Goal: Task Accomplishment & Management: Complete application form

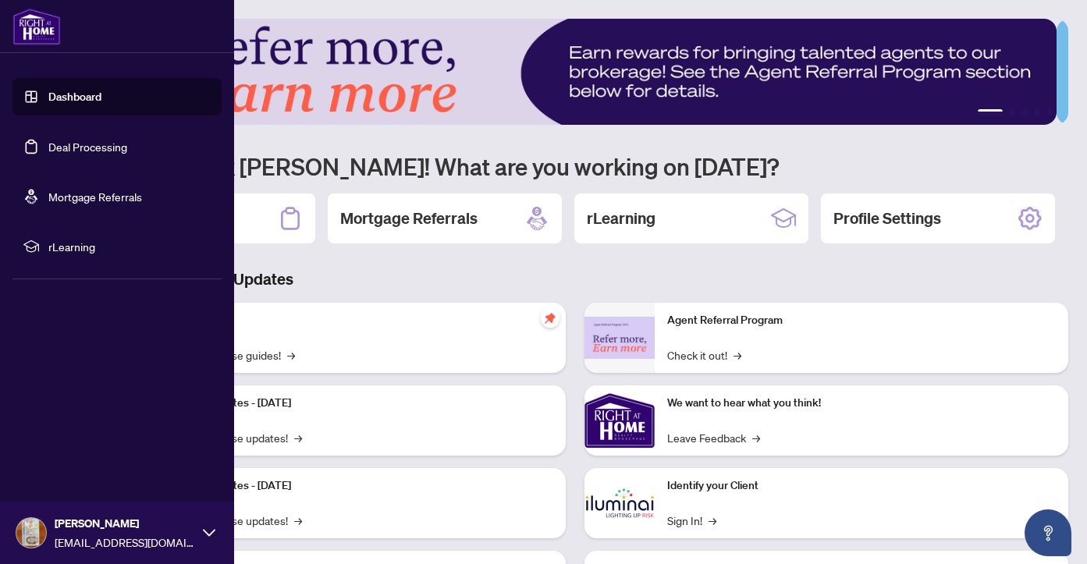
click at [90, 151] on link "Deal Processing" at bounding box center [87, 147] width 79 height 14
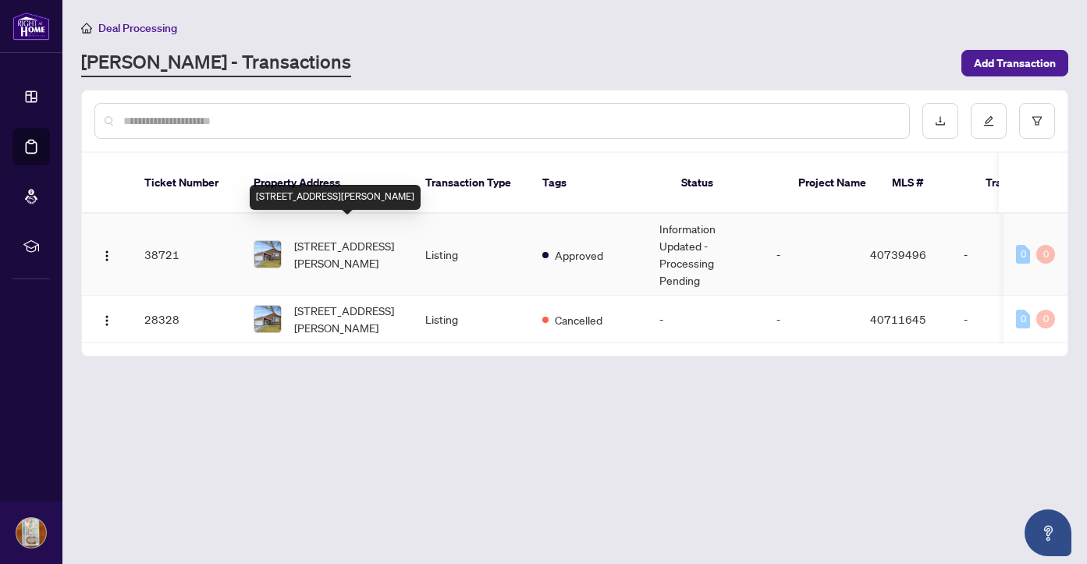
click at [332, 237] on span "[STREET_ADDRESS][PERSON_NAME]" at bounding box center [347, 254] width 106 height 34
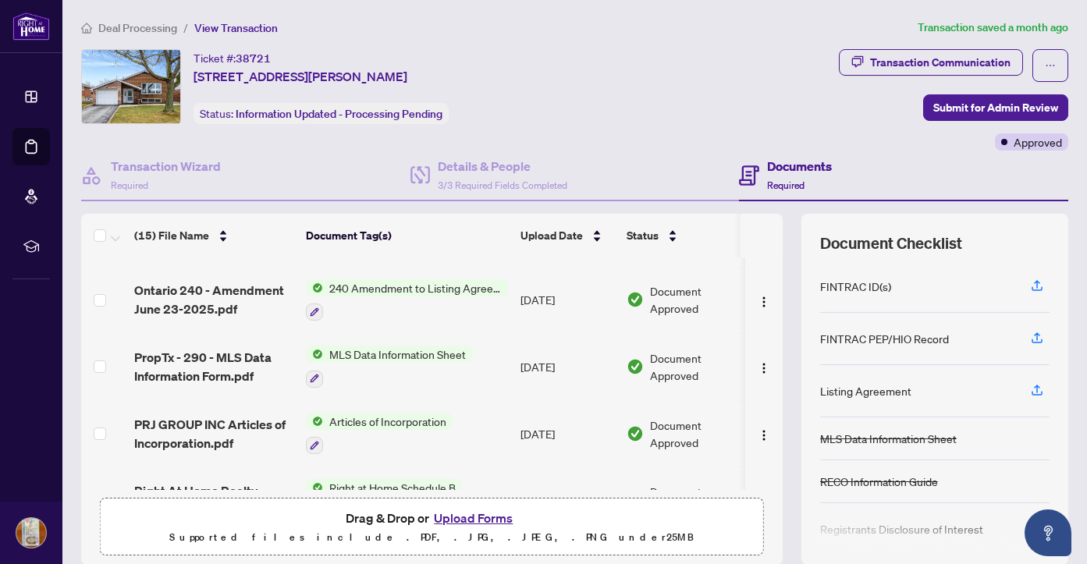
scroll to position [459, 0]
click at [489, 516] on button "Upload Forms" at bounding box center [473, 518] width 88 height 20
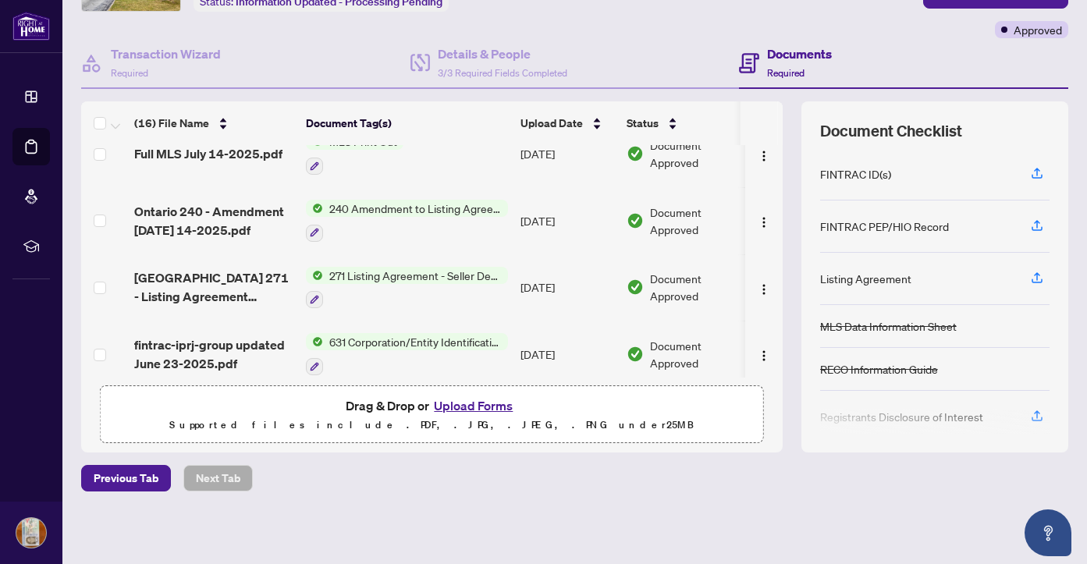
scroll to position [0, 0]
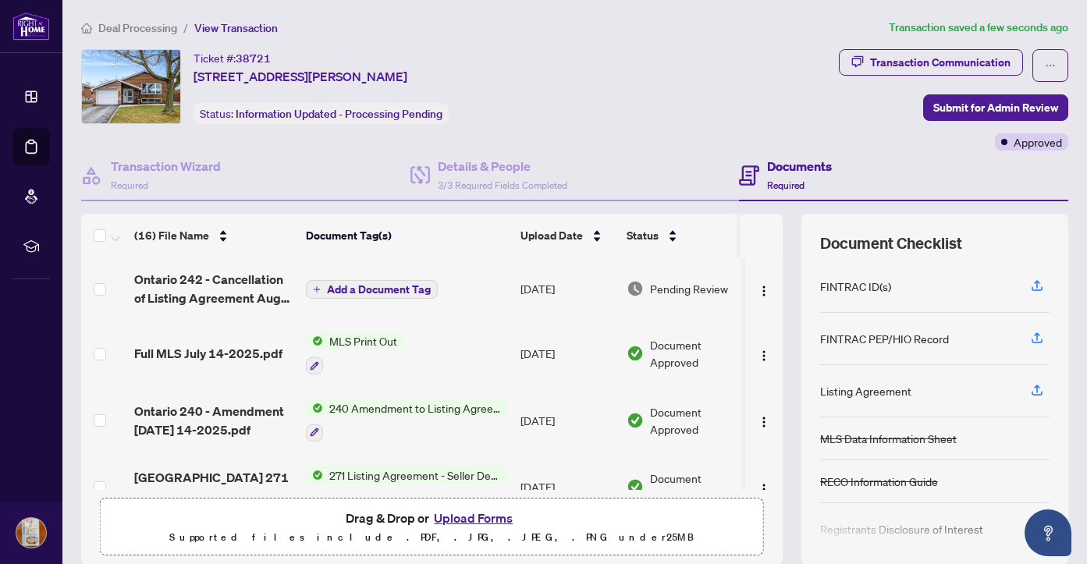
click at [406, 287] on span "Add a Document Tag" at bounding box center [379, 289] width 104 height 11
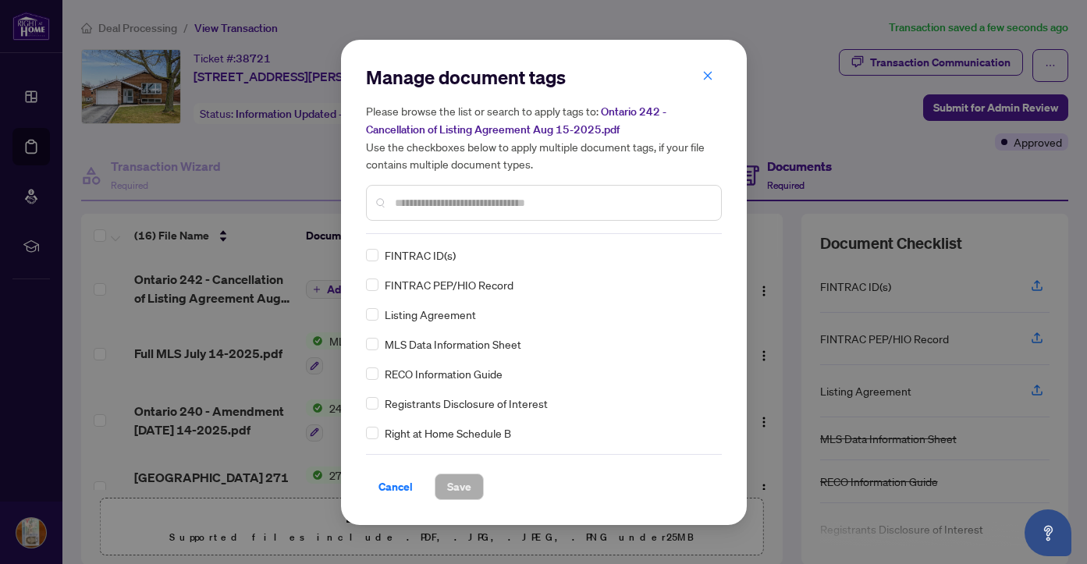
click at [432, 231] on div "Manage document tags Please browse the list or search to apply tags to: Ontario…" at bounding box center [544, 149] width 356 height 169
click at [468, 205] on input "text" at bounding box center [552, 202] width 314 height 17
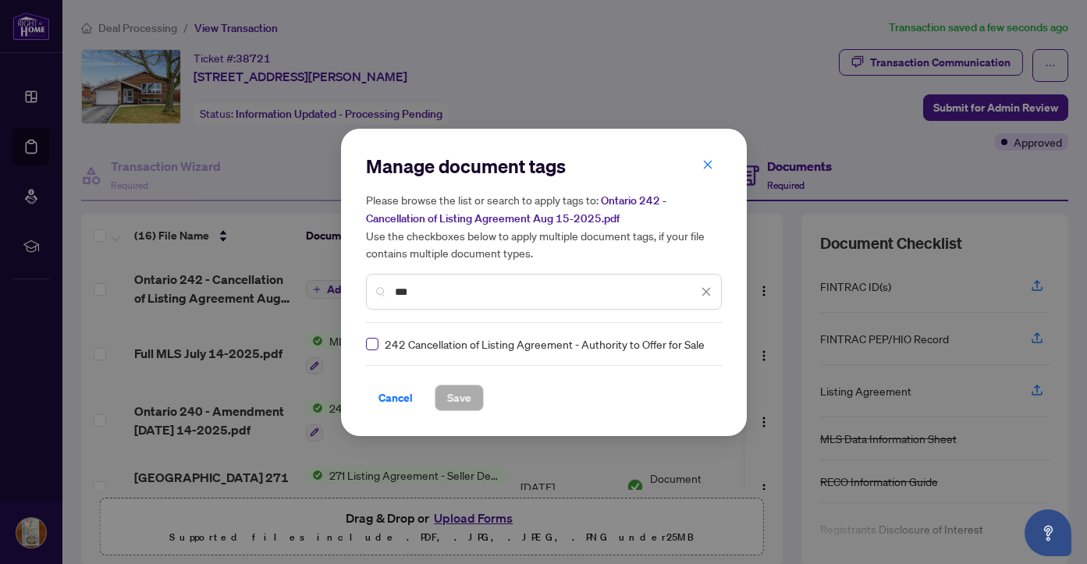
type input "***"
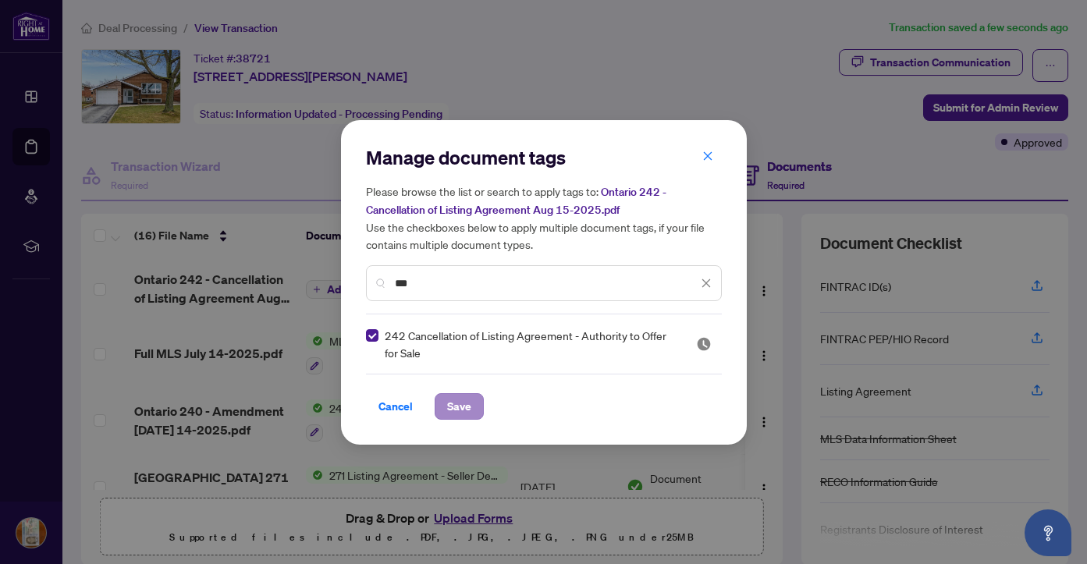
click at [451, 406] on span "Save" at bounding box center [459, 406] width 24 height 25
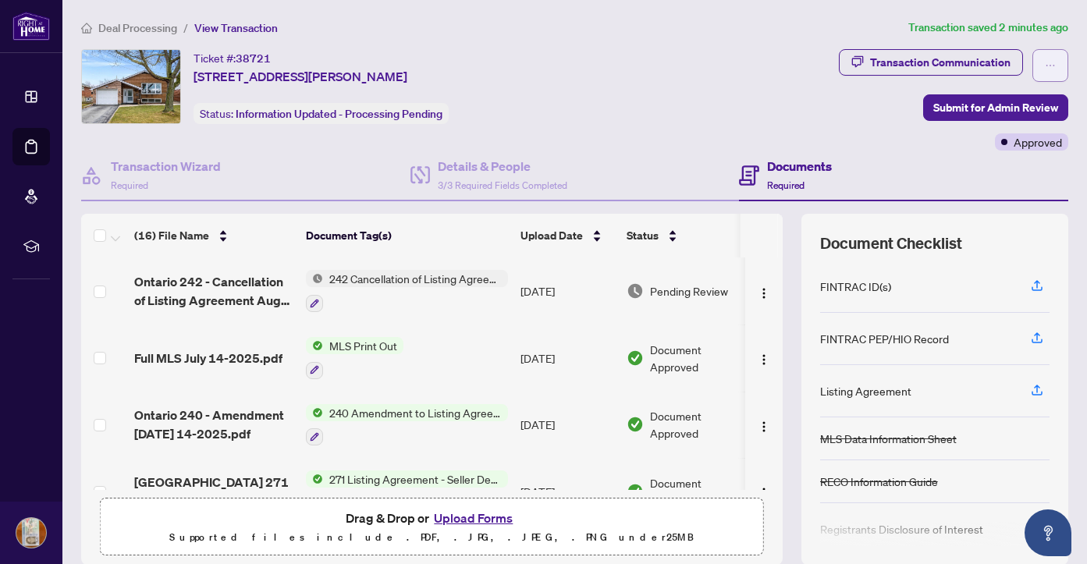
click at [1044, 69] on icon "ellipsis" at bounding box center [1049, 65] width 11 height 11
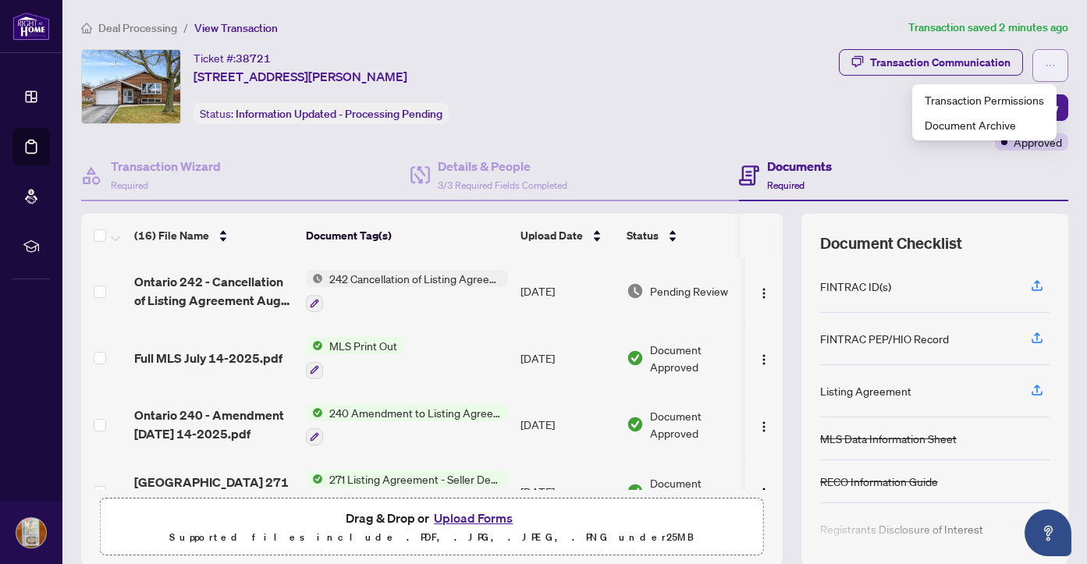
click at [1044, 61] on icon "ellipsis" at bounding box center [1049, 65] width 11 height 11
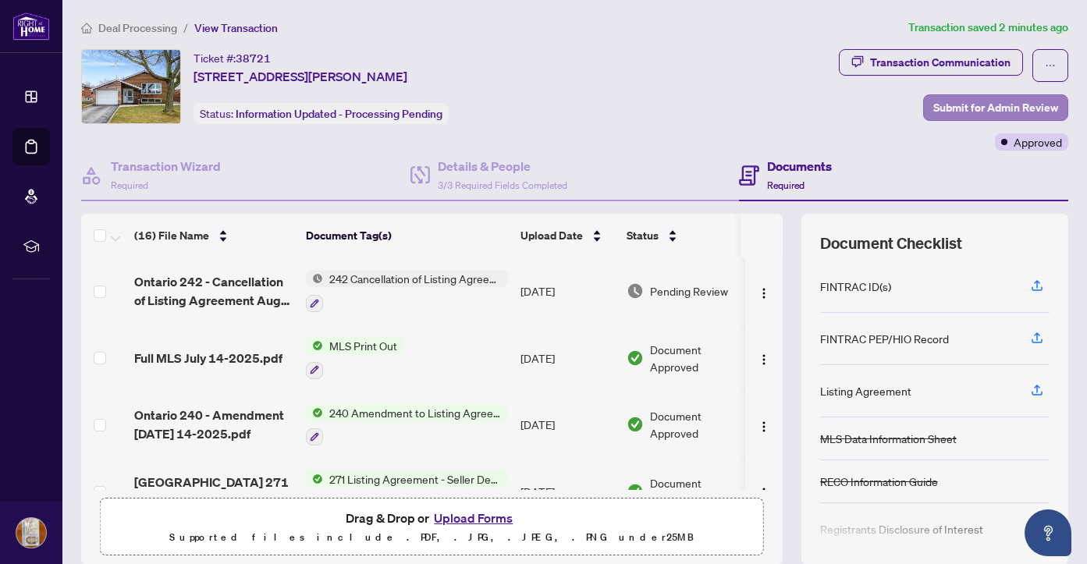
click at [951, 108] on span "Submit for Admin Review" at bounding box center [995, 107] width 125 height 25
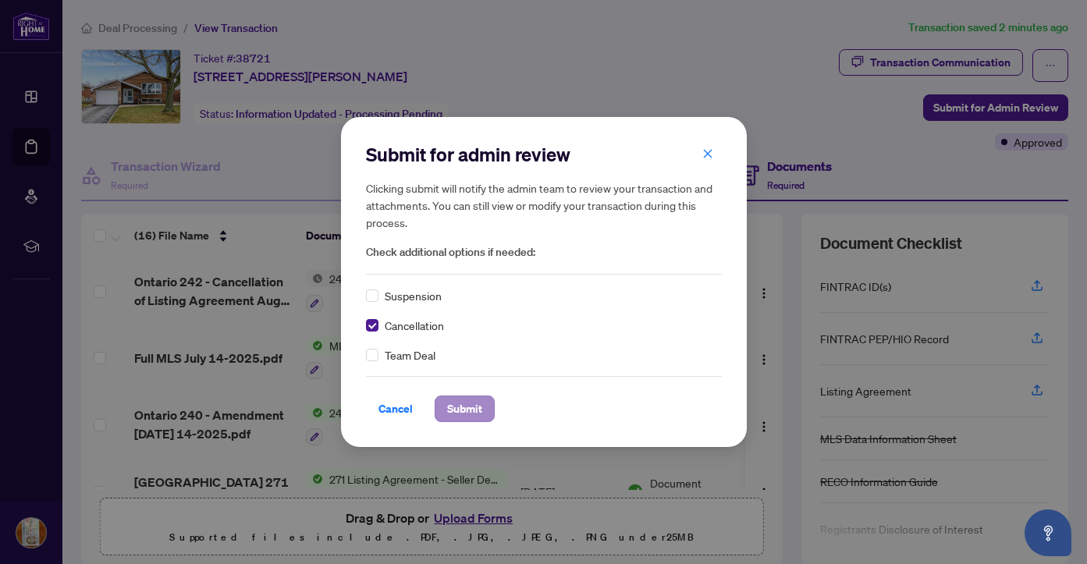
click at [473, 413] on span "Submit" at bounding box center [464, 408] width 35 height 25
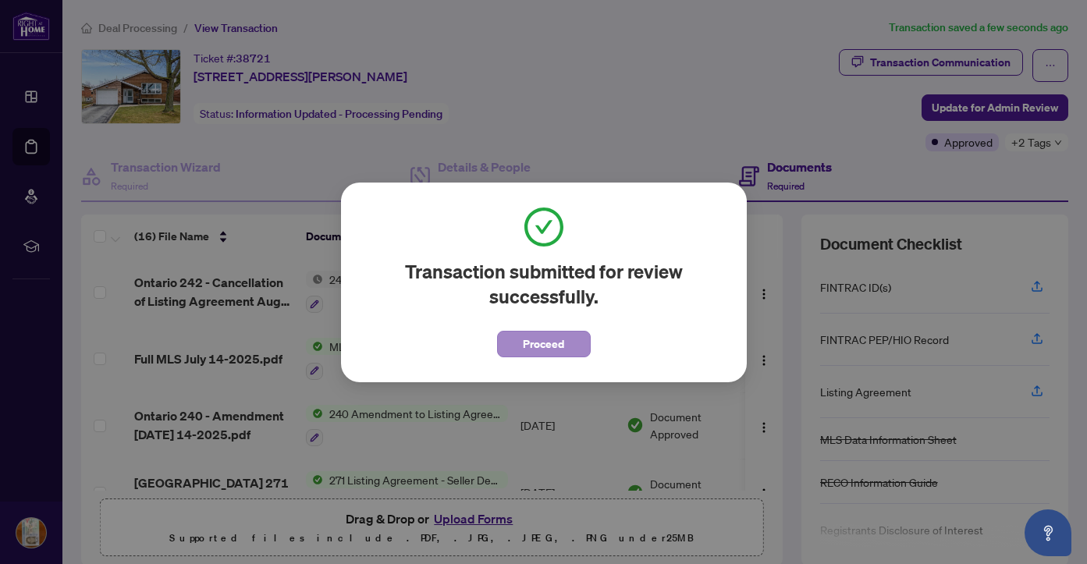
click at [534, 346] on span "Proceed" at bounding box center [543, 344] width 41 height 25
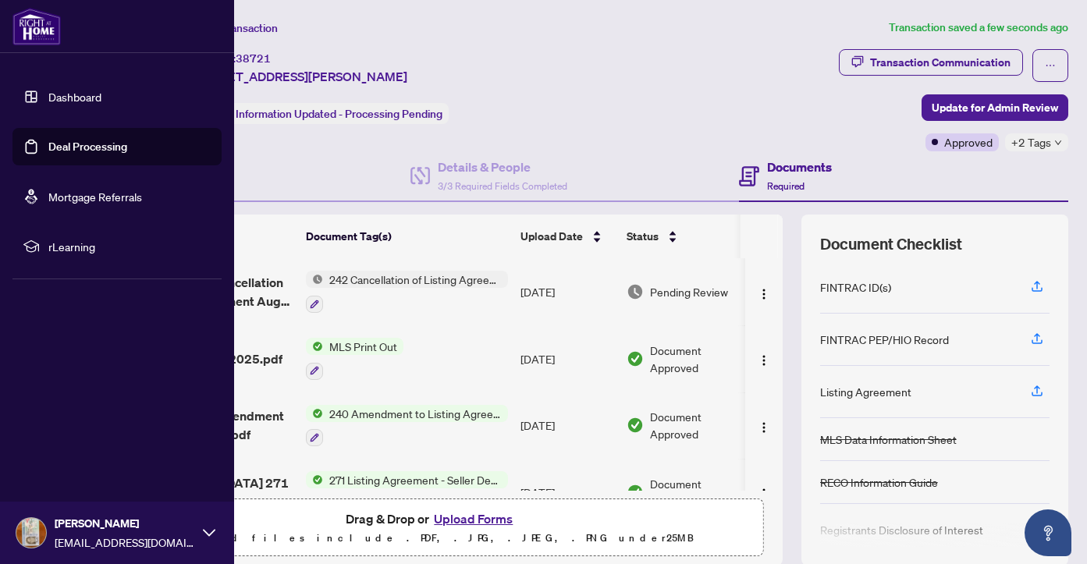
click at [68, 98] on link "Dashboard" at bounding box center [74, 97] width 53 height 14
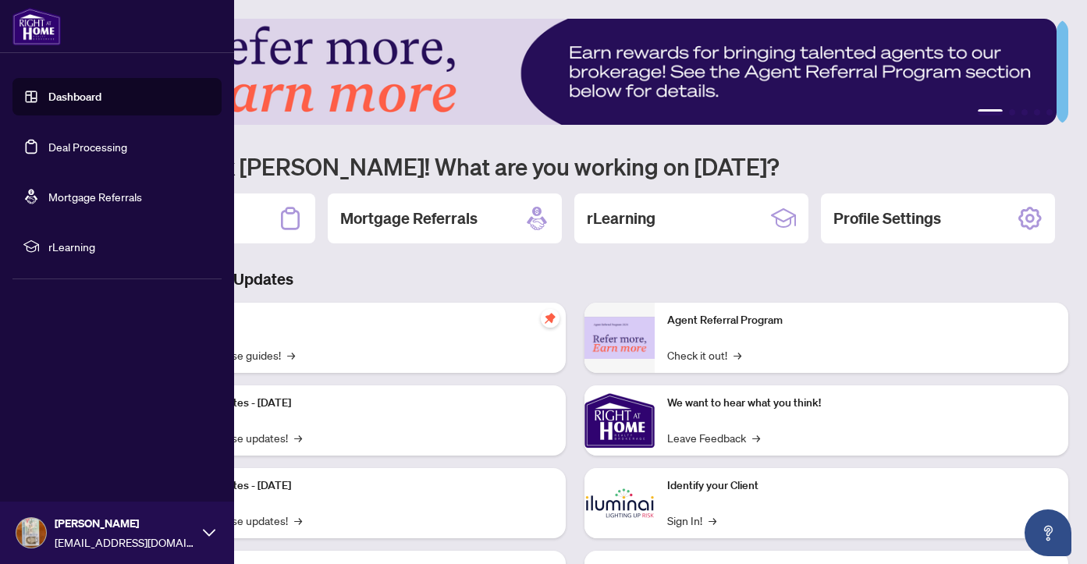
click at [213, 535] on icon at bounding box center [209, 533] width 12 height 12
